Goal: Find specific page/section: Find specific page/section

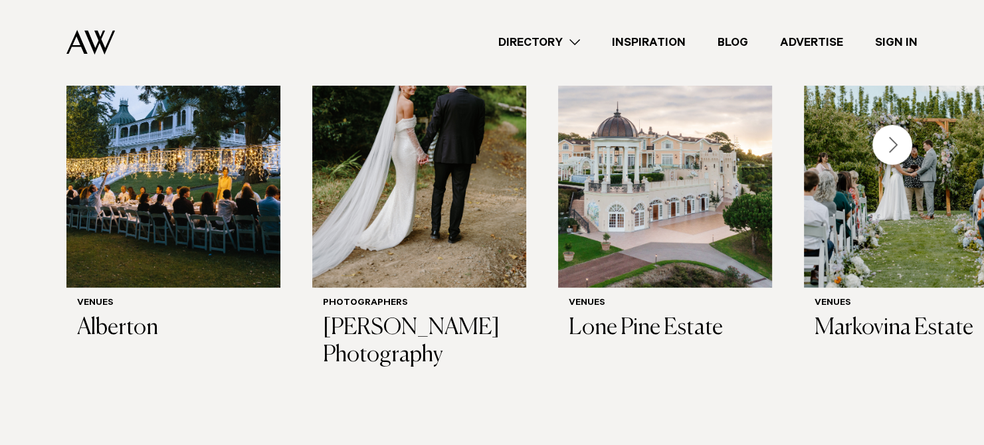
scroll to position [481, 0]
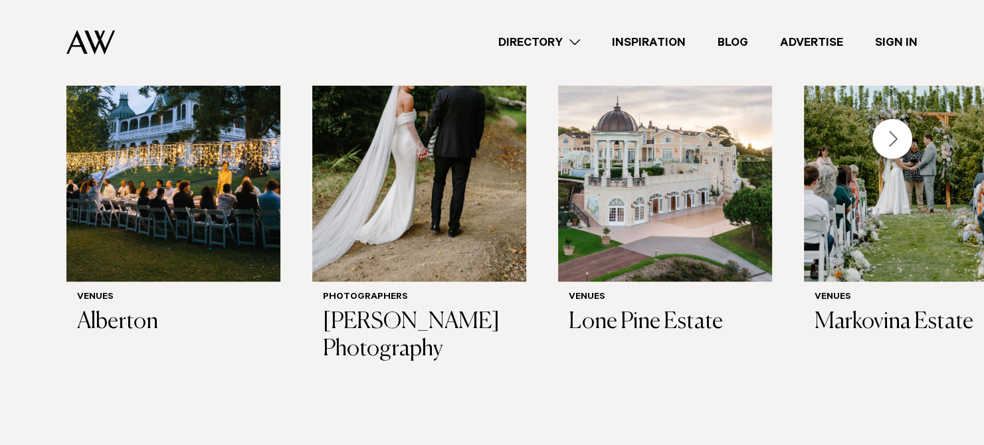
drag, startPoint x: 986, startPoint y: 25, endPoint x: 990, endPoint y: 68, distance: 43.3
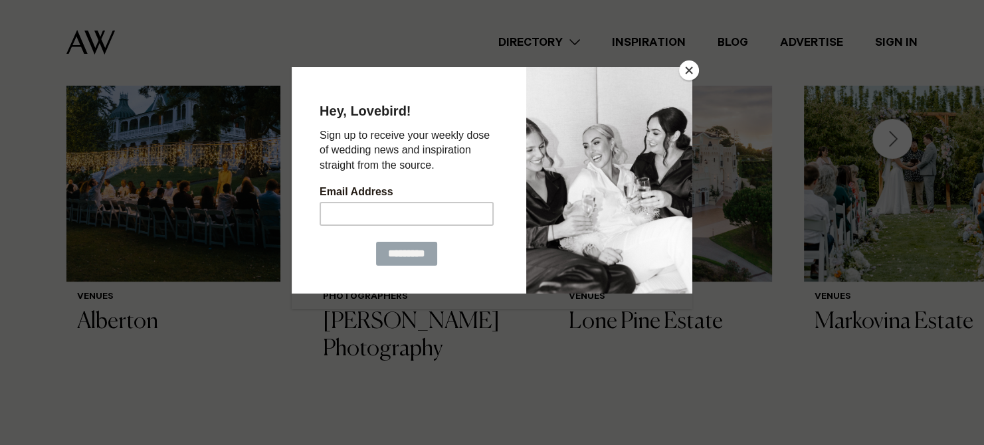
click at [827, 381] on div at bounding box center [492, 222] width 984 height 445
click at [687, 70] on button "Close" at bounding box center [689, 70] width 20 height 20
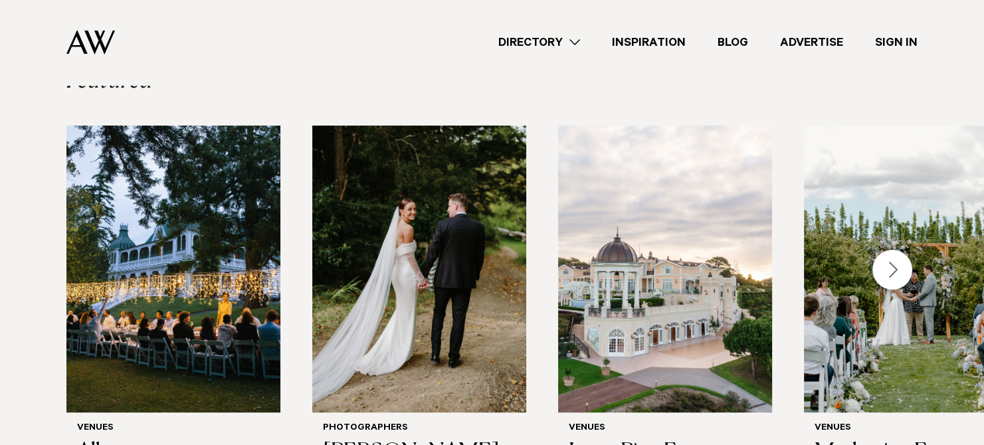
scroll to position [420, 0]
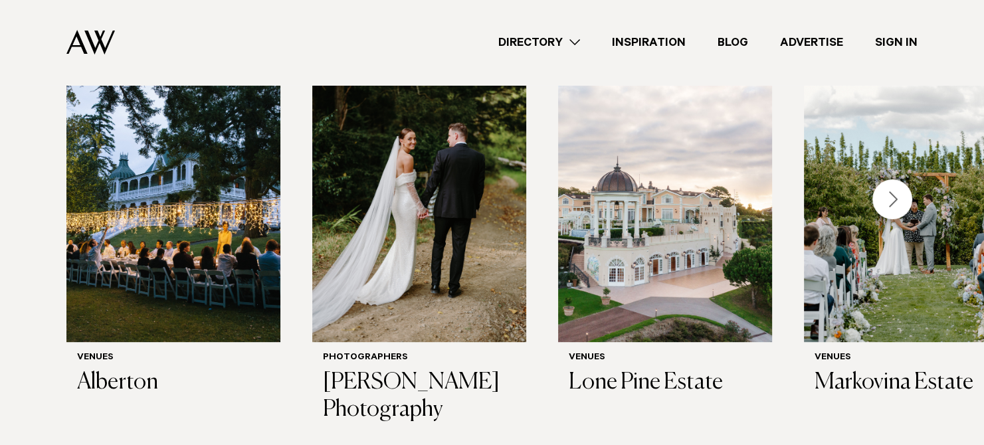
click at [891, 191] on div "Next slide" at bounding box center [893, 199] width 40 height 40
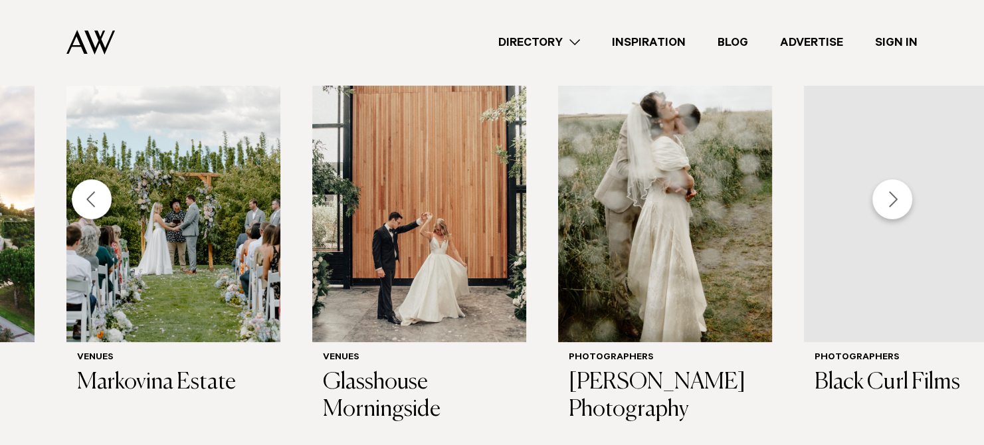
click at [891, 191] on div "Next slide" at bounding box center [893, 199] width 40 height 40
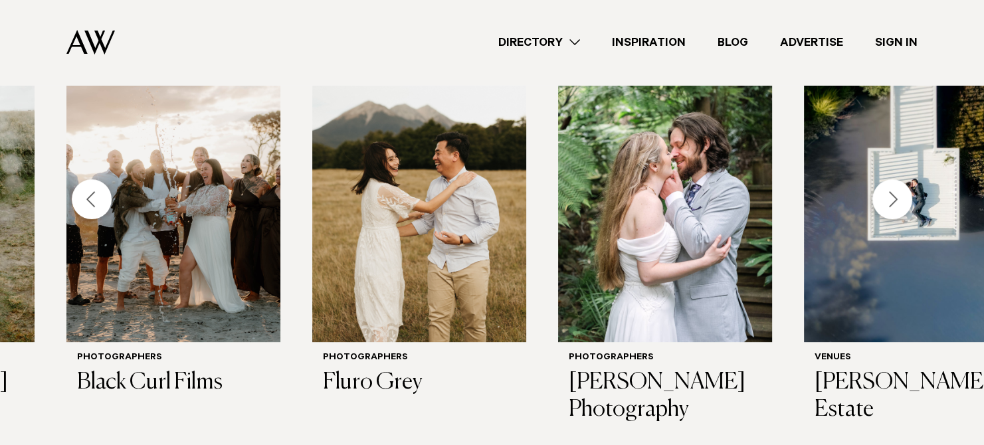
click at [891, 191] on div "Next slide" at bounding box center [893, 199] width 40 height 40
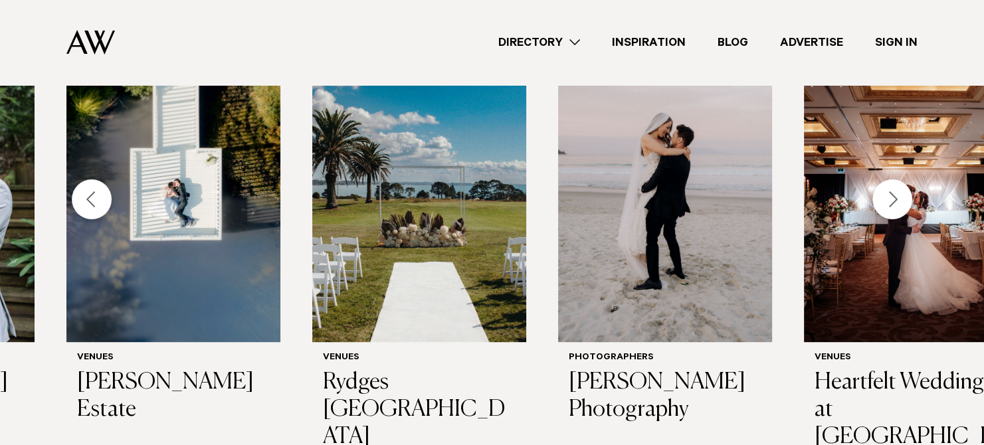
click at [891, 191] on div "Next slide" at bounding box center [893, 199] width 40 height 40
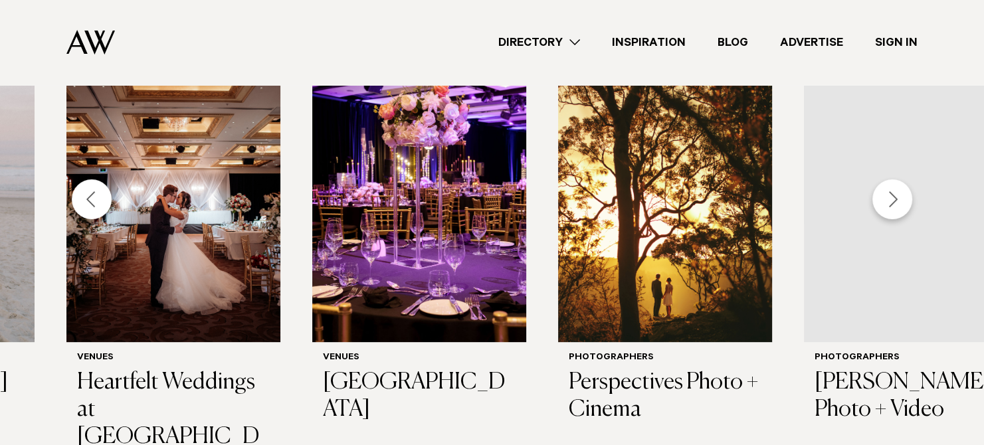
click at [891, 191] on div "Next slide" at bounding box center [893, 199] width 40 height 40
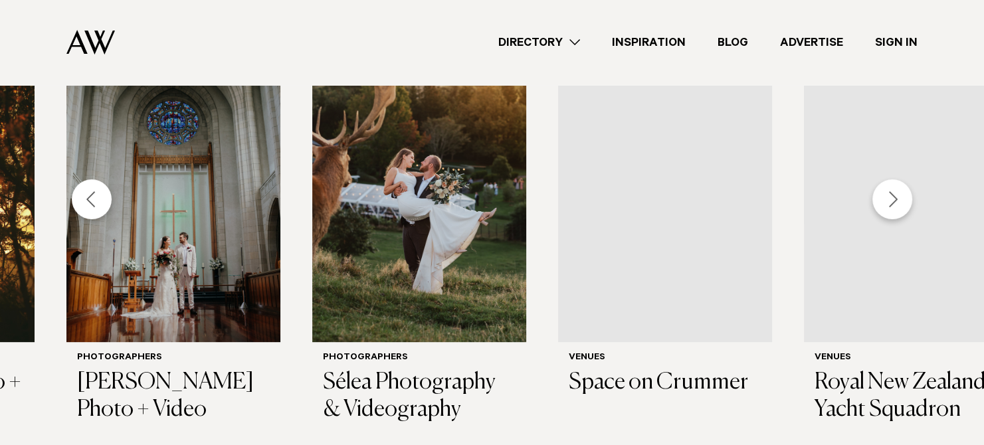
click at [891, 191] on div "Next slide" at bounding box center [893, 199] width 40 height 40
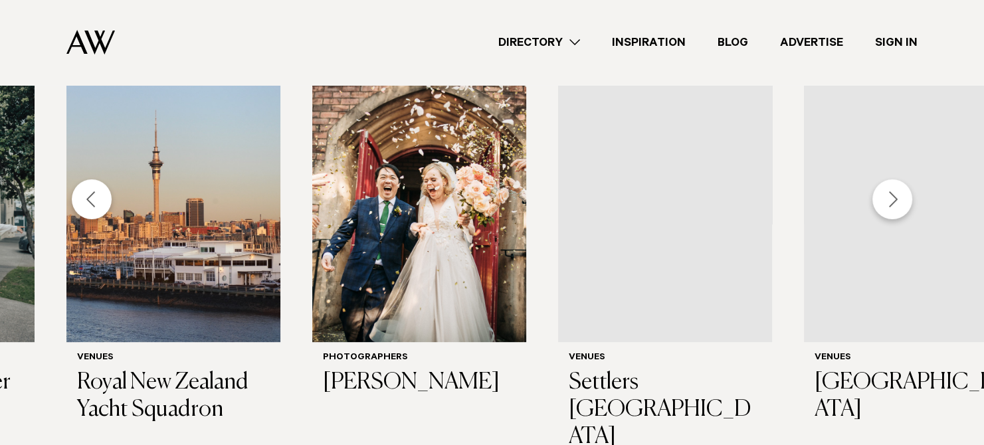
click at [883, 205] on div "Next slide" at bounding box center [893, 199] width 40 height 40
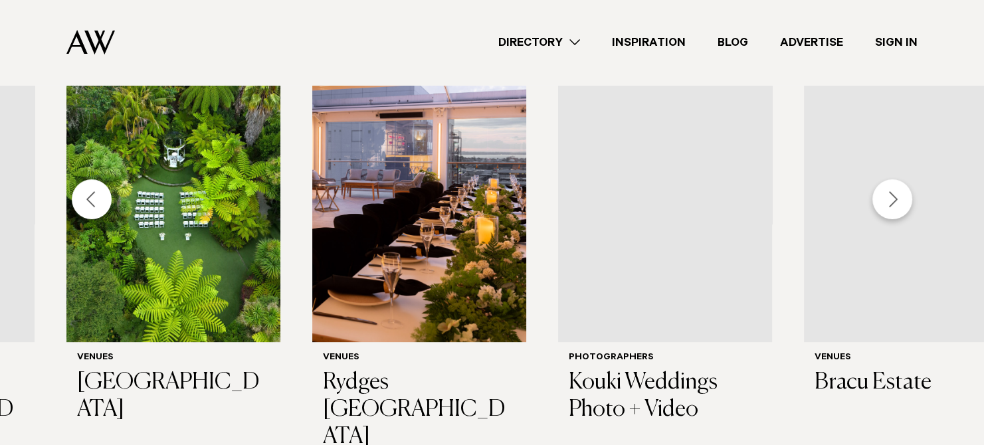
click at [883, 205] on div "Next slide" at bounding box center [893, 199] width 40 height 40
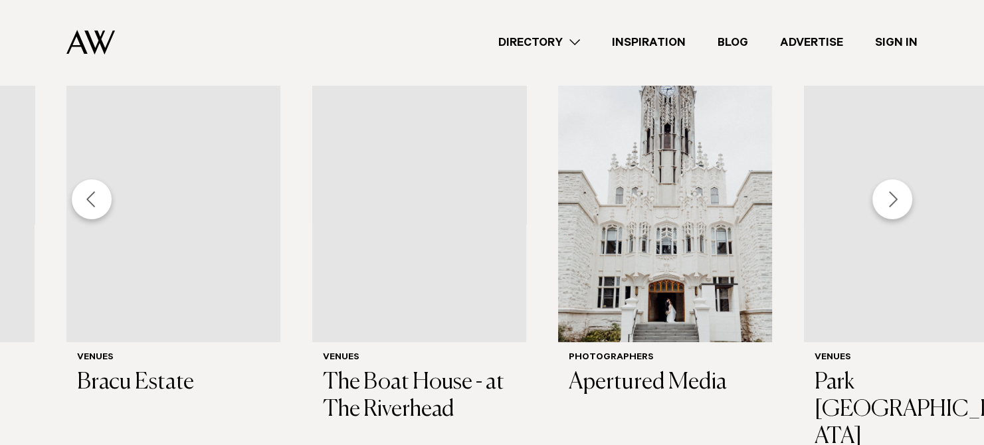
click at [883, 205] on div "Next slide" at bounding box center [893, 199] width 40 height 40
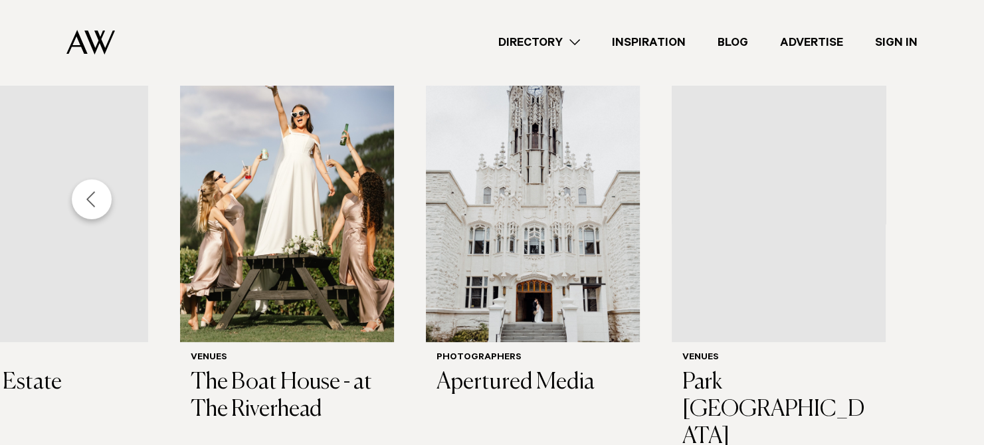
click at [883, 205] on img "28 / 28" at bounding box center [779, 198] width 214 height 287
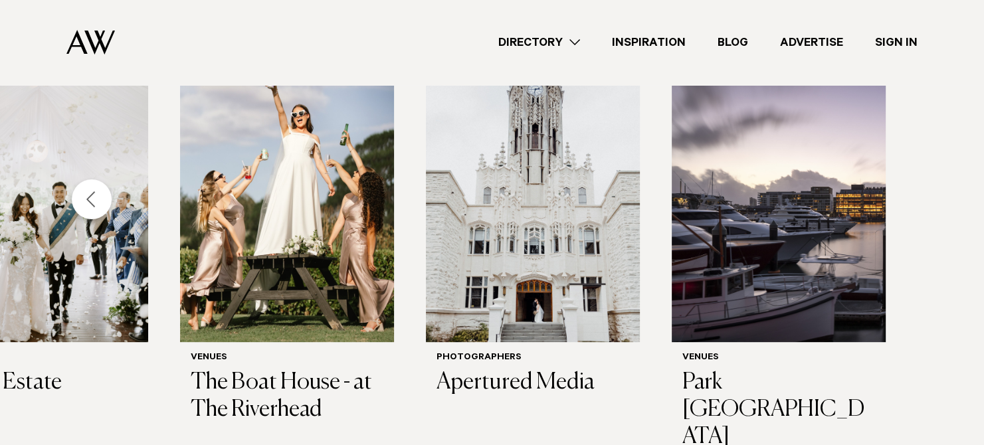
click at [883, 205] on img "28 / 28" at bounding box center [779, 198] width 214 height 287
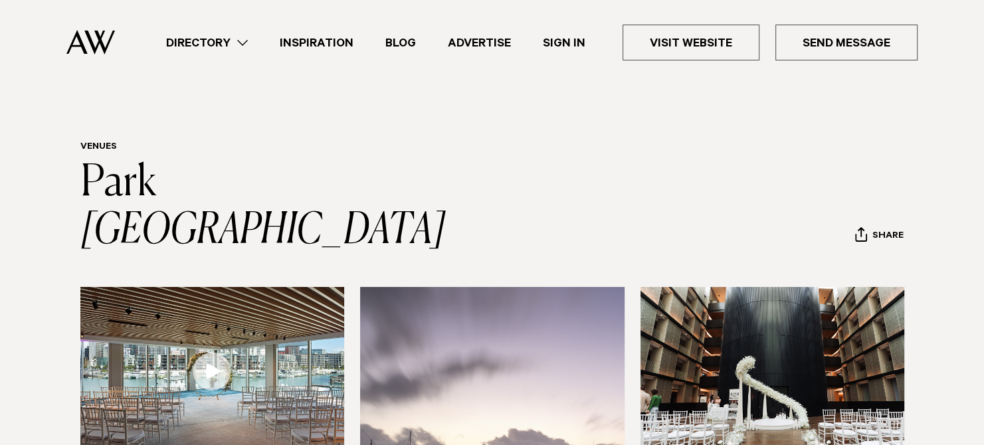
click at [235, 49] on link "Directory" at bounding box center [207, 43] width 114 height 18
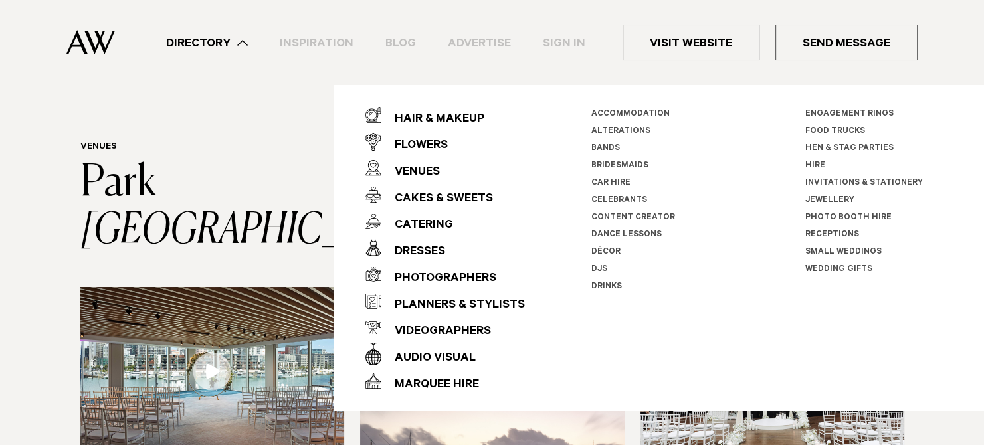
click at [816, 231] on link "Receptions" at bounding box center [833, 235] width 54 height 9
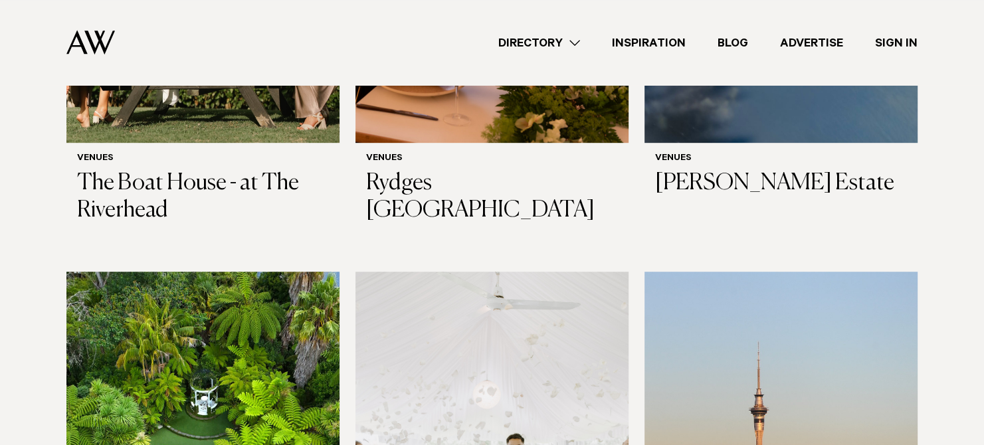
scroll to position [730, 0]
